Goal: Task Accomplishment & Management: Complete application form

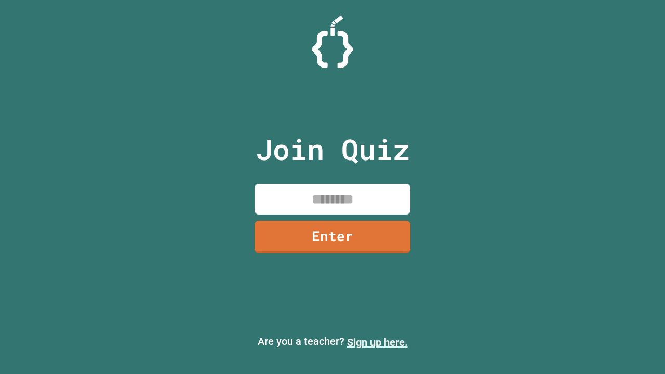
click at [377, 343] on link "Sign up here." at bounding box center [377, 342] width 61 height 12
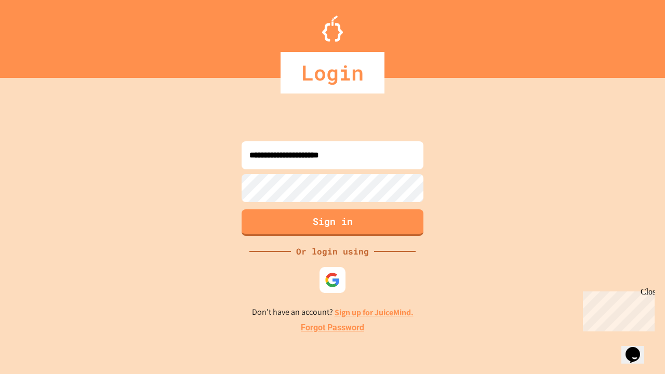
type input "**********"
